Goal: Task Accomplishment & Management: Use online tool/utility

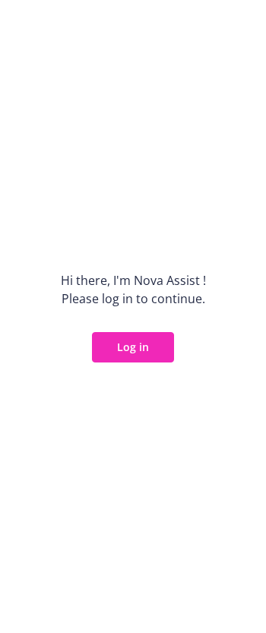
click at [117, 338] on button "Log in" at bounding box center [133, 347] width 82 height 30
